Goal: Transaction & Acquisition: Purchase product/service

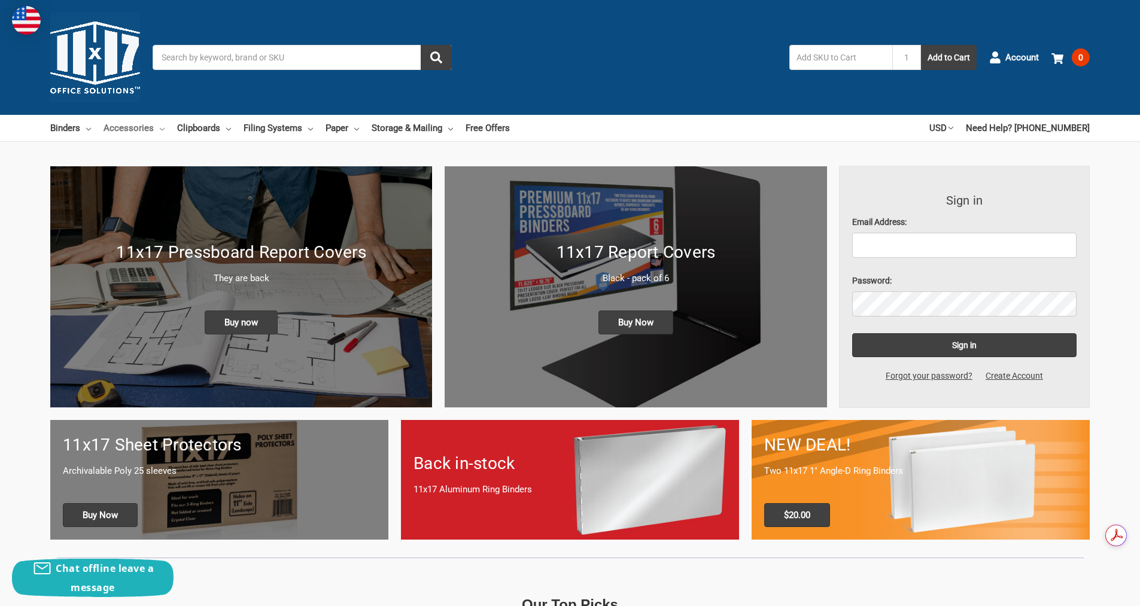
click at [139, 129] on link "Accessories" at bounding box center [133, 128] width 61 height 26
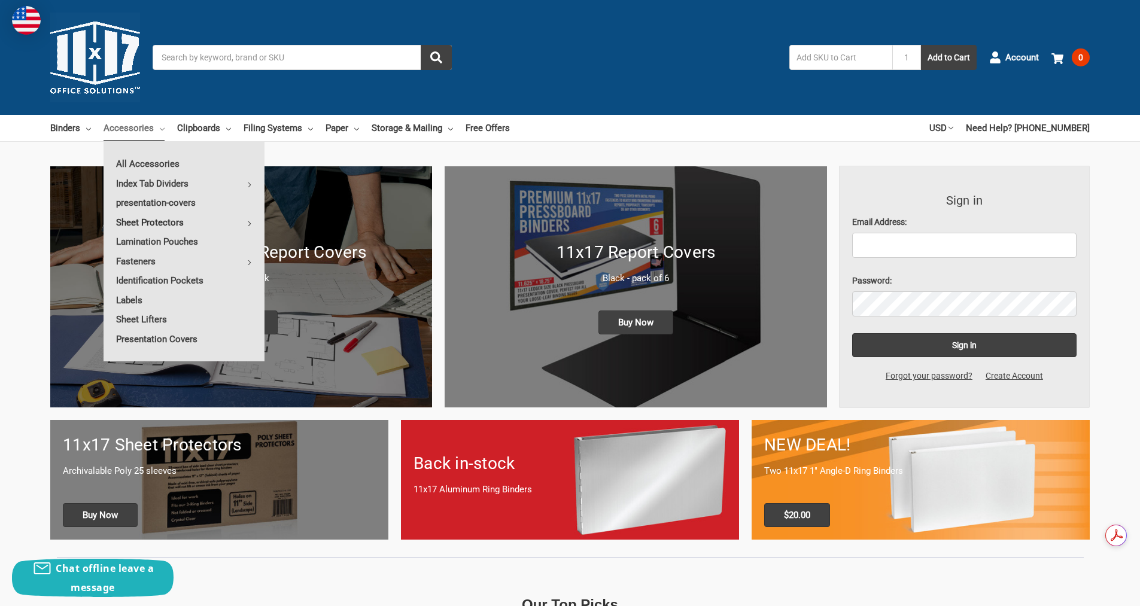
click at [160, 220] on link "Sheet Protectors" at bounding box center [183, 222] width 161 height 19
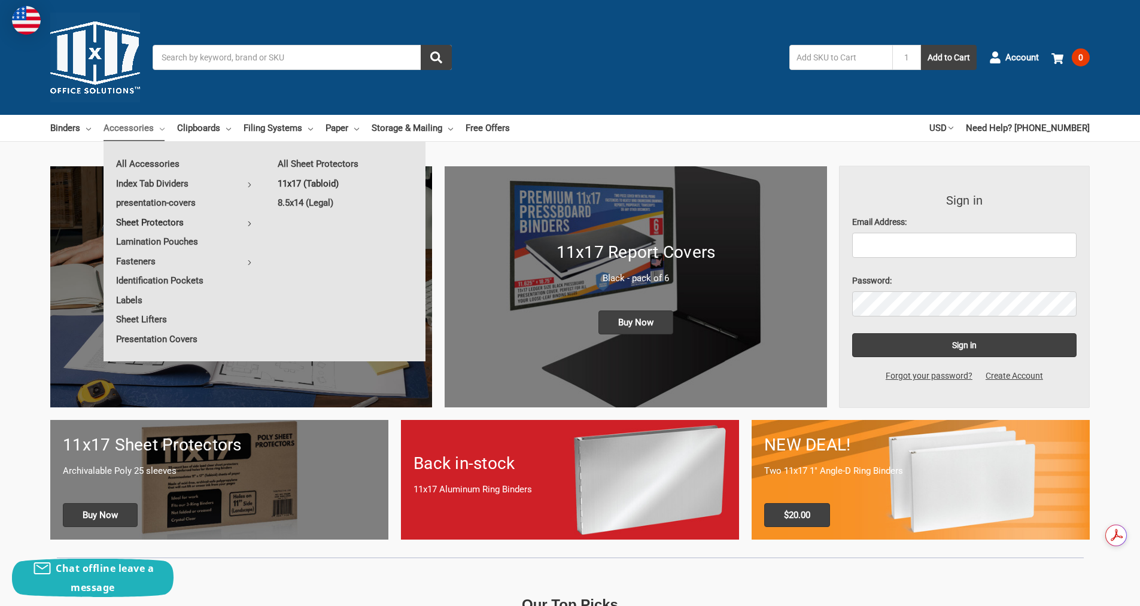
click at [295, 186] on link "11x17 (Tabloid)" at bounding box center [345, 183] width 160 height 19
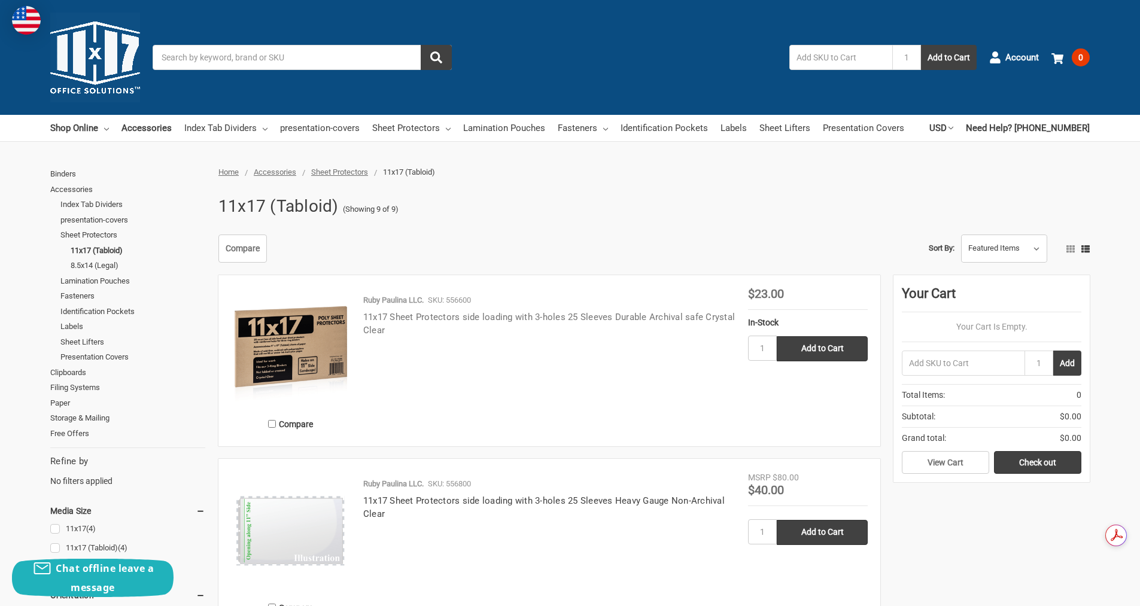
click at [581, 317] on link "11x17 Sheet Protectors side loading with 3-holes 25 Sleeves Durable Archival sa…" at bounding box center [548, 324] width 371 height 25
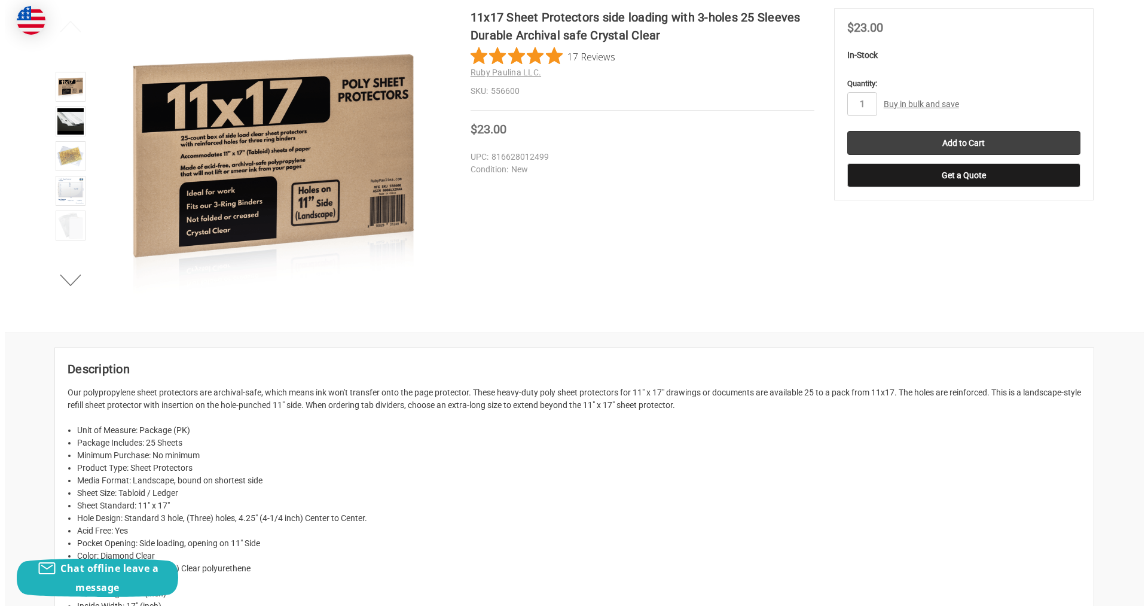
scroll to position [179, 0]
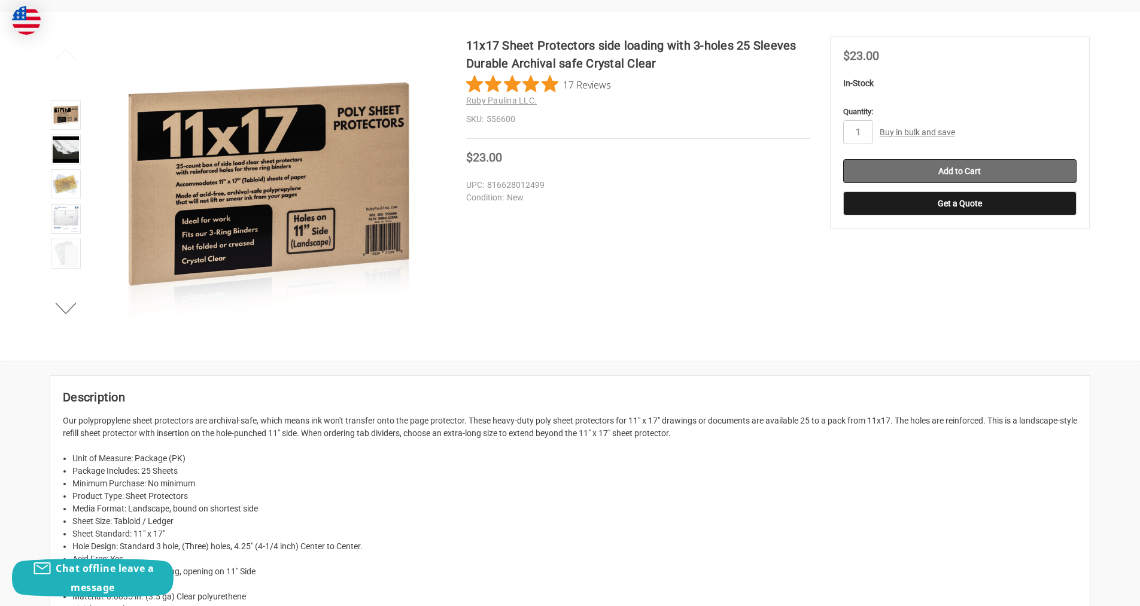
click at [953, 170] on input "Add to Cart" at bounding box center [959, 171] width 233 height 24
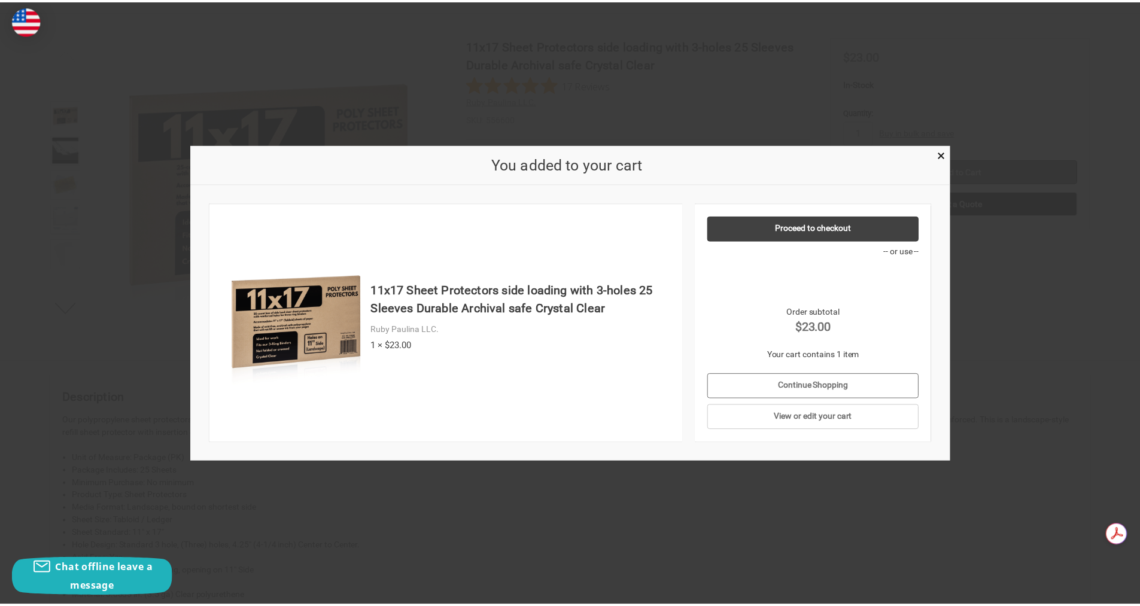
scroll to position [0, 0]
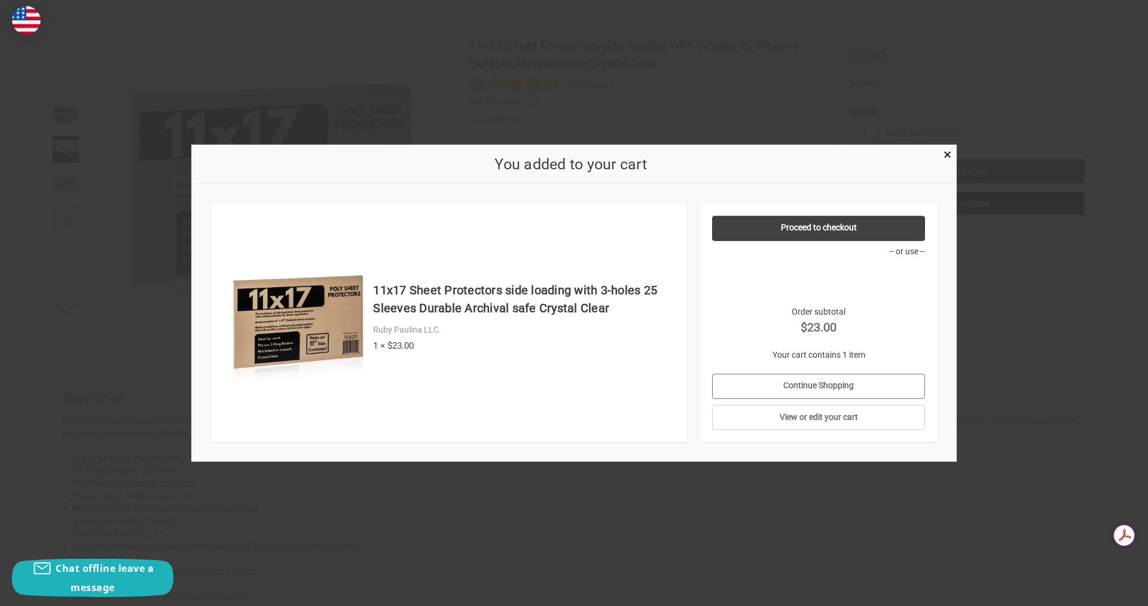
click at [831, 384] on link "Continue Shopping" at bounding box center [819, 385] width 214 height 25
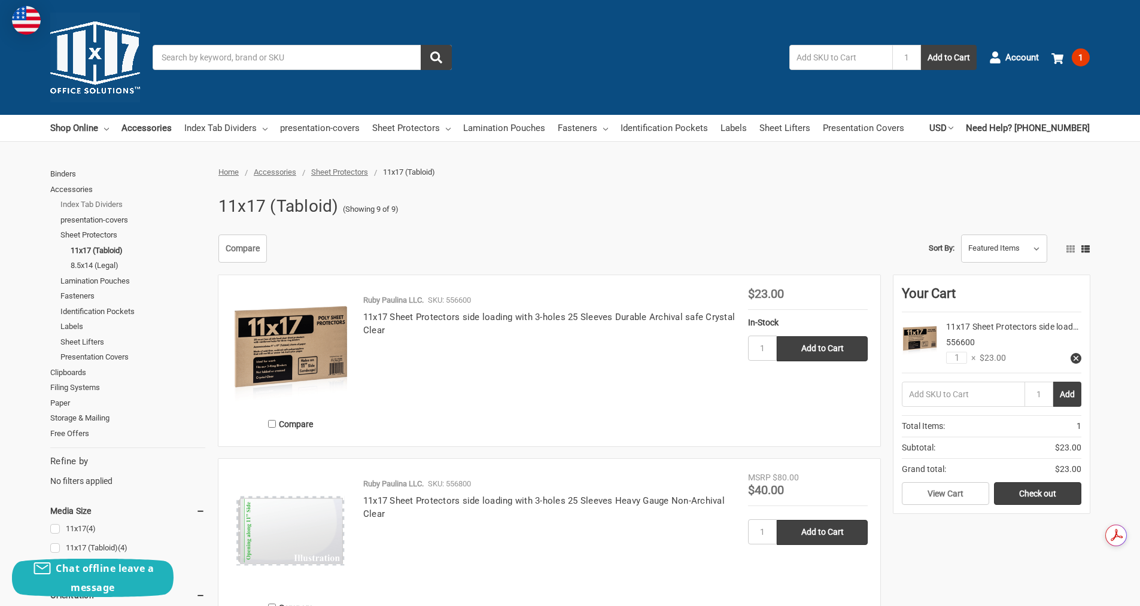
click at [114, 204] on link "Index Tab Dividers" at bounding box center [132, 205] width 145 height 16
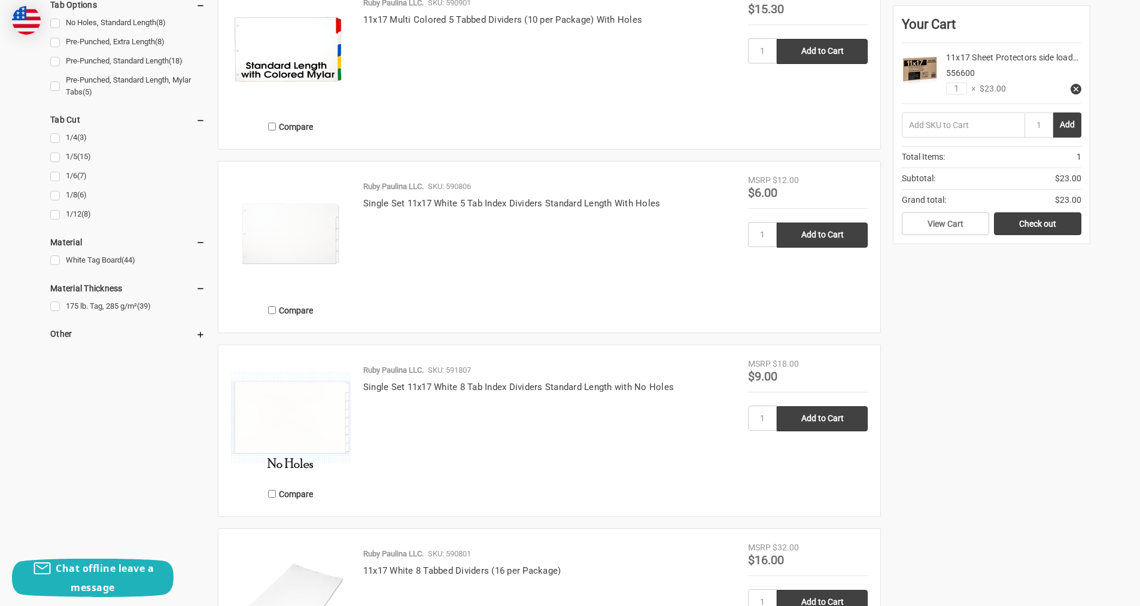
scroll to position [897, 0]
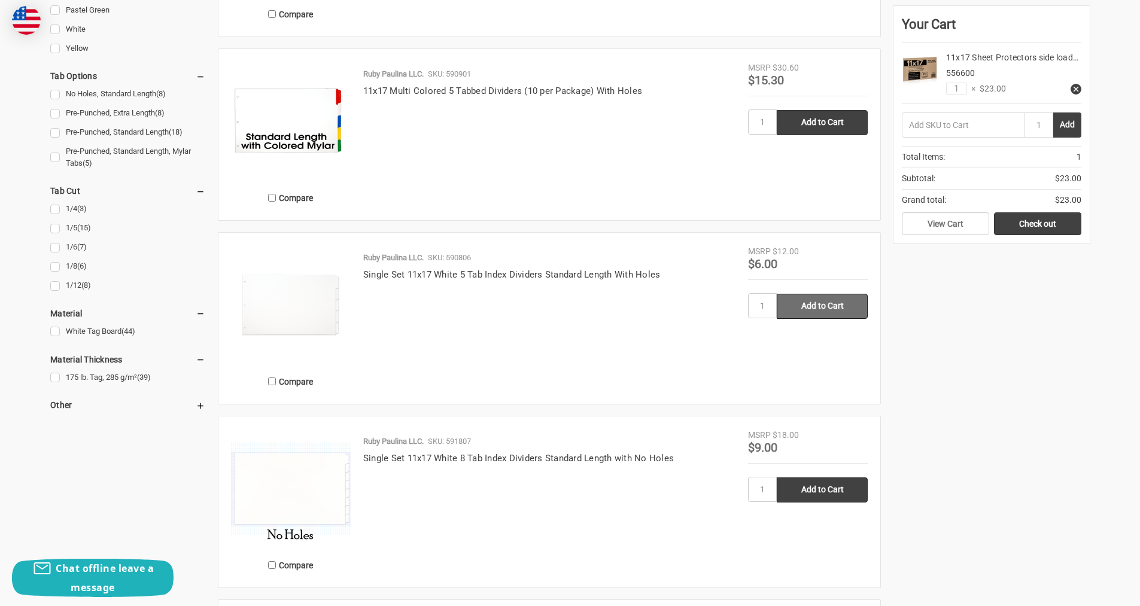
click at [842, 304] on input "Add to Cart" at bounding box center [821, 306] width 91 height 25
type input "Add to Cart"
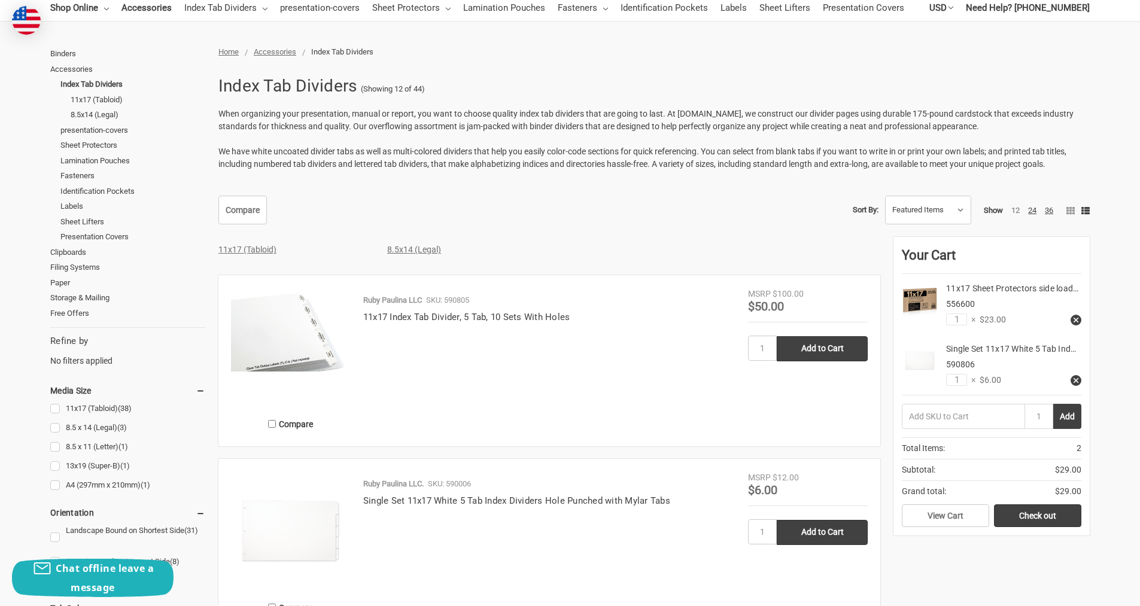
scroll to position [60, 0]
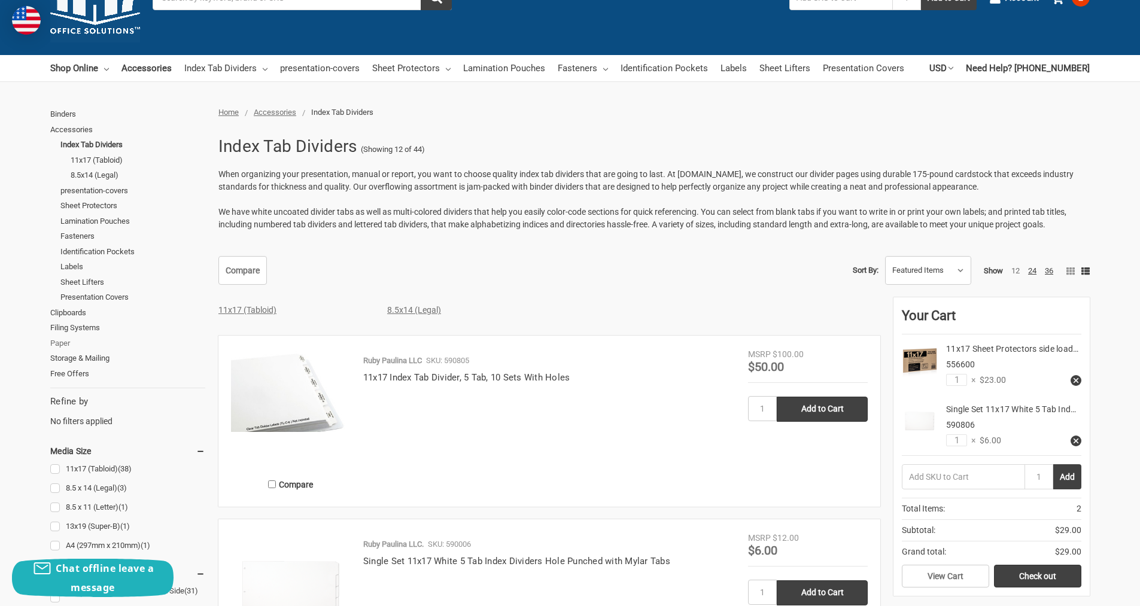
click at [63, 342] on link "Paper" at bounding box center [127, 344] width 155 height 16
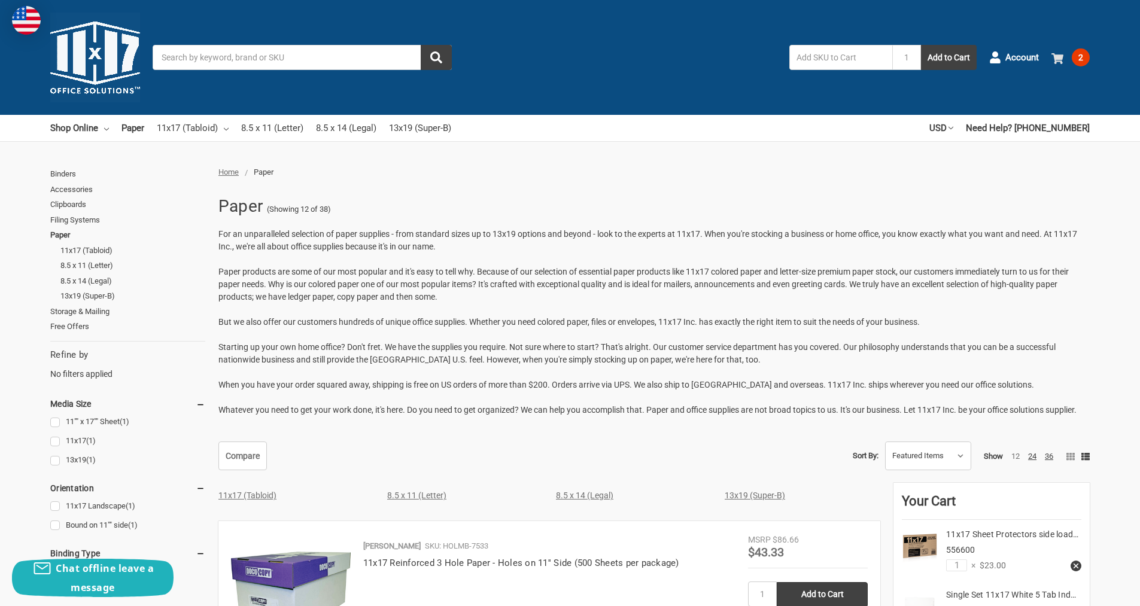
click at [1075, 57] on span "2" at bounding box center [1080, 57] width 18 height 18
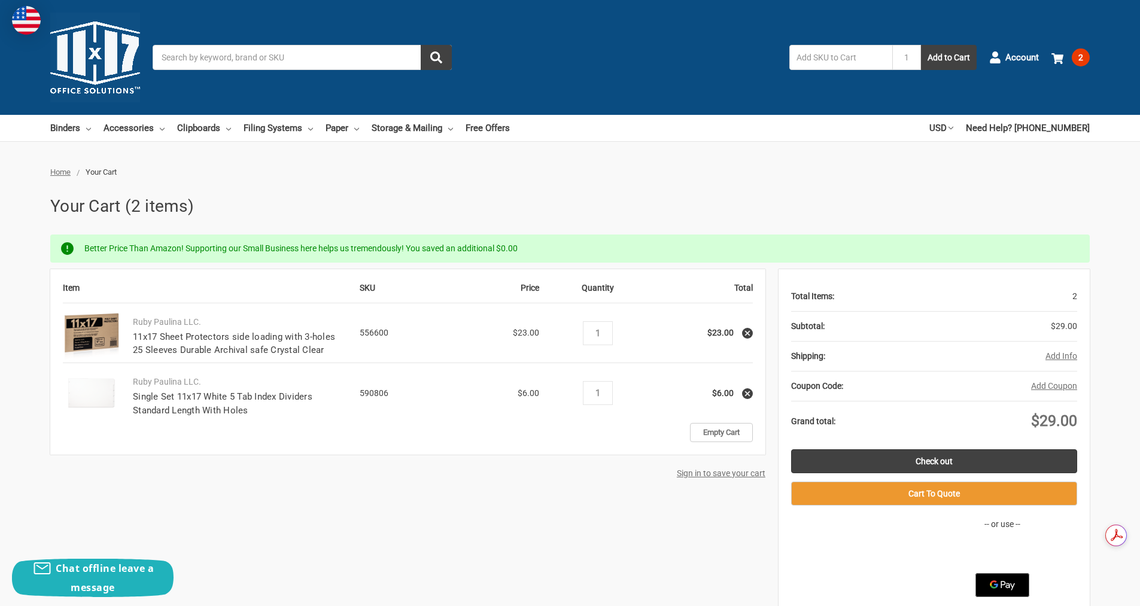
click at [132, 333] on td "Ruby Paulina LLC. 11x17 Sheet Protectors side loading with 3-holes 25 Sleeves D…" at bounding box center [239, 333] width 239 height 60
drag, startPoint x: 132, startPoint y: 336, endPoint x: 343, endPoint y: 350, distance: 211.0
click at [343, 350] on td "Ruby Paulina LLC. 11x17 Sheet Protectors side loading with 3-holes 25 Sleeves D…" at bounding box center [239, 333] width 239 height 60
copy link "11x17 Sheet Protectors side loading with 3-holes 25 Sleeves Durable Archival sa…"
